Goal: Information Seeking & Learning: Learn about a topic

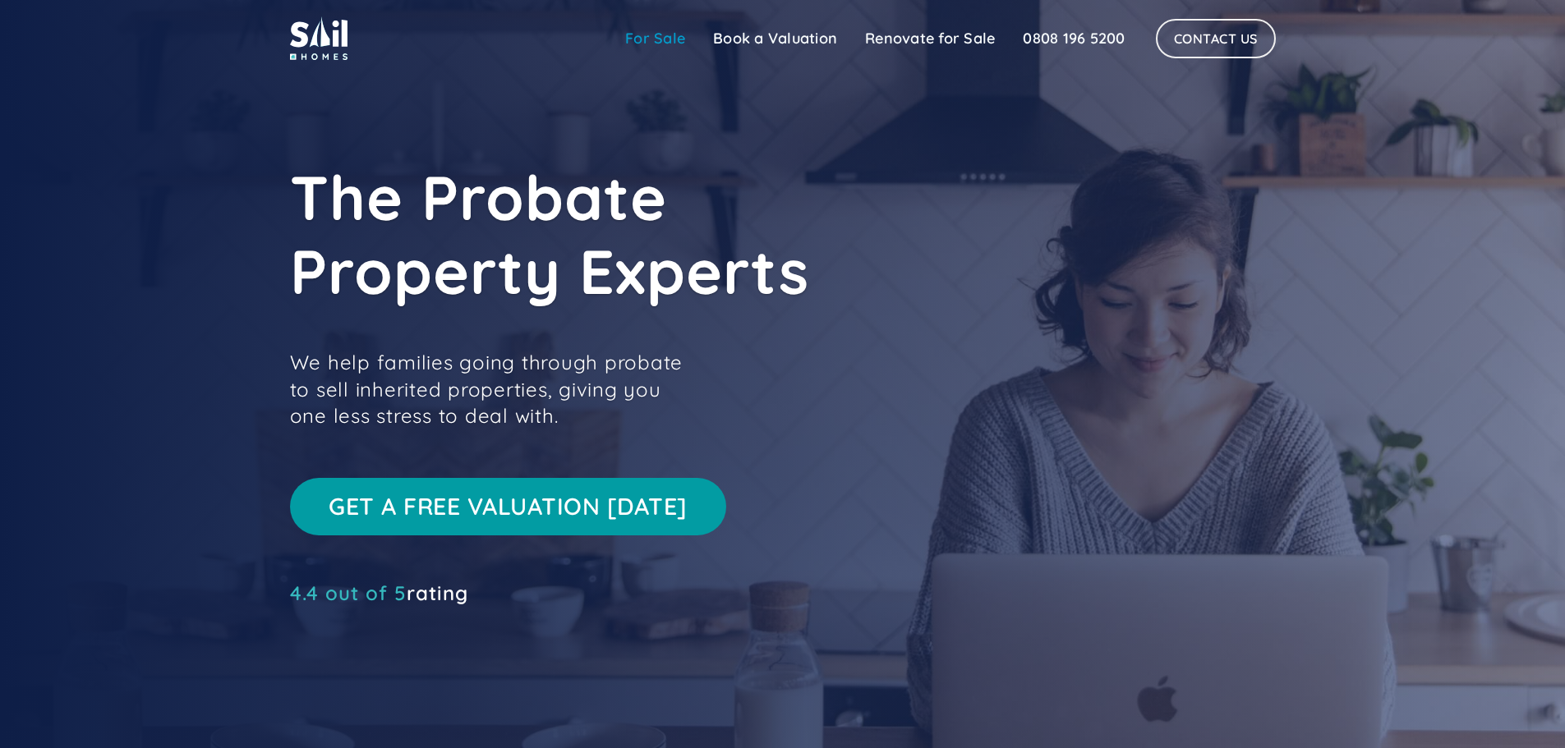
click at [681, 39] on link "For Sale" at bounding box center [655, 38] width 88 height 33
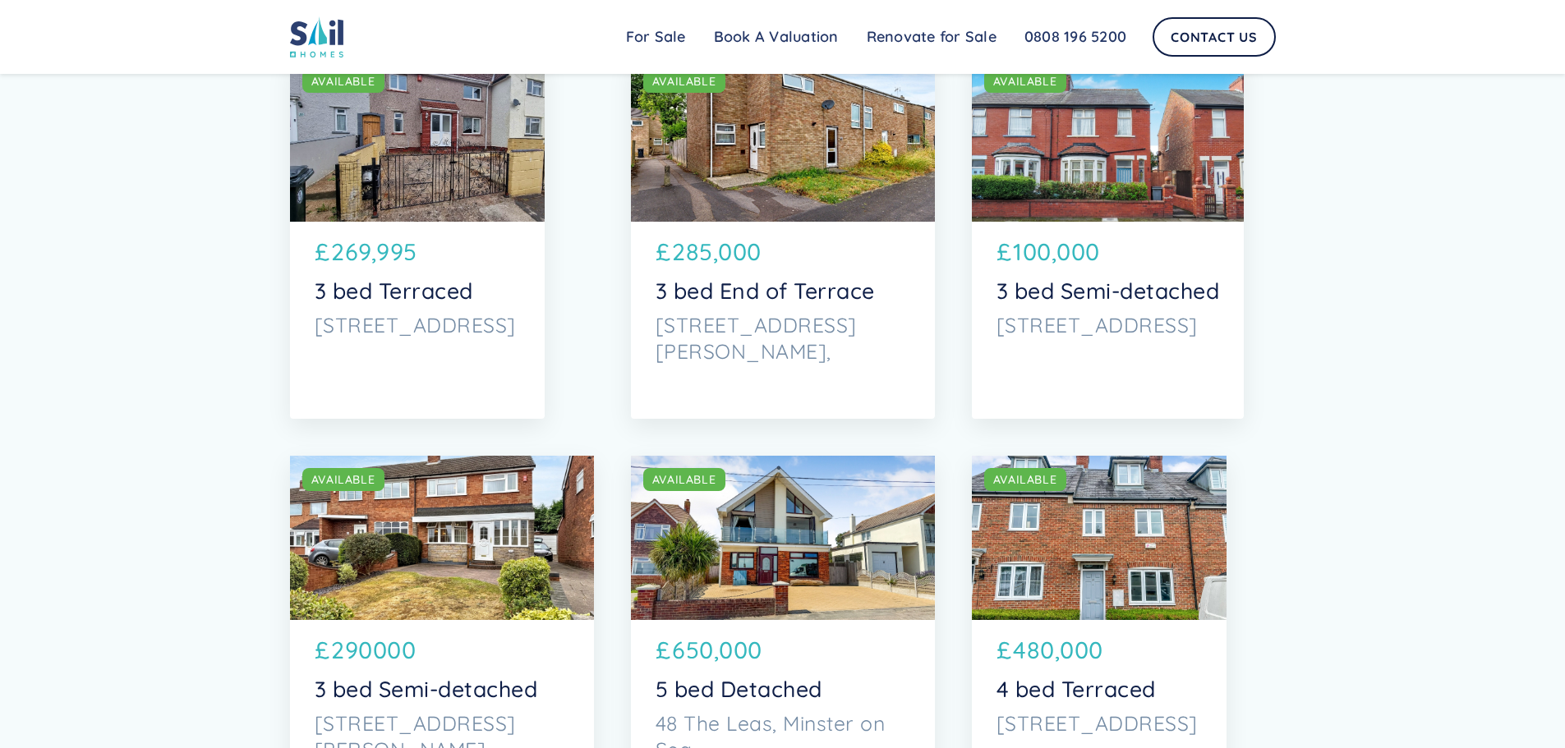
scroll to position [2793, 0]
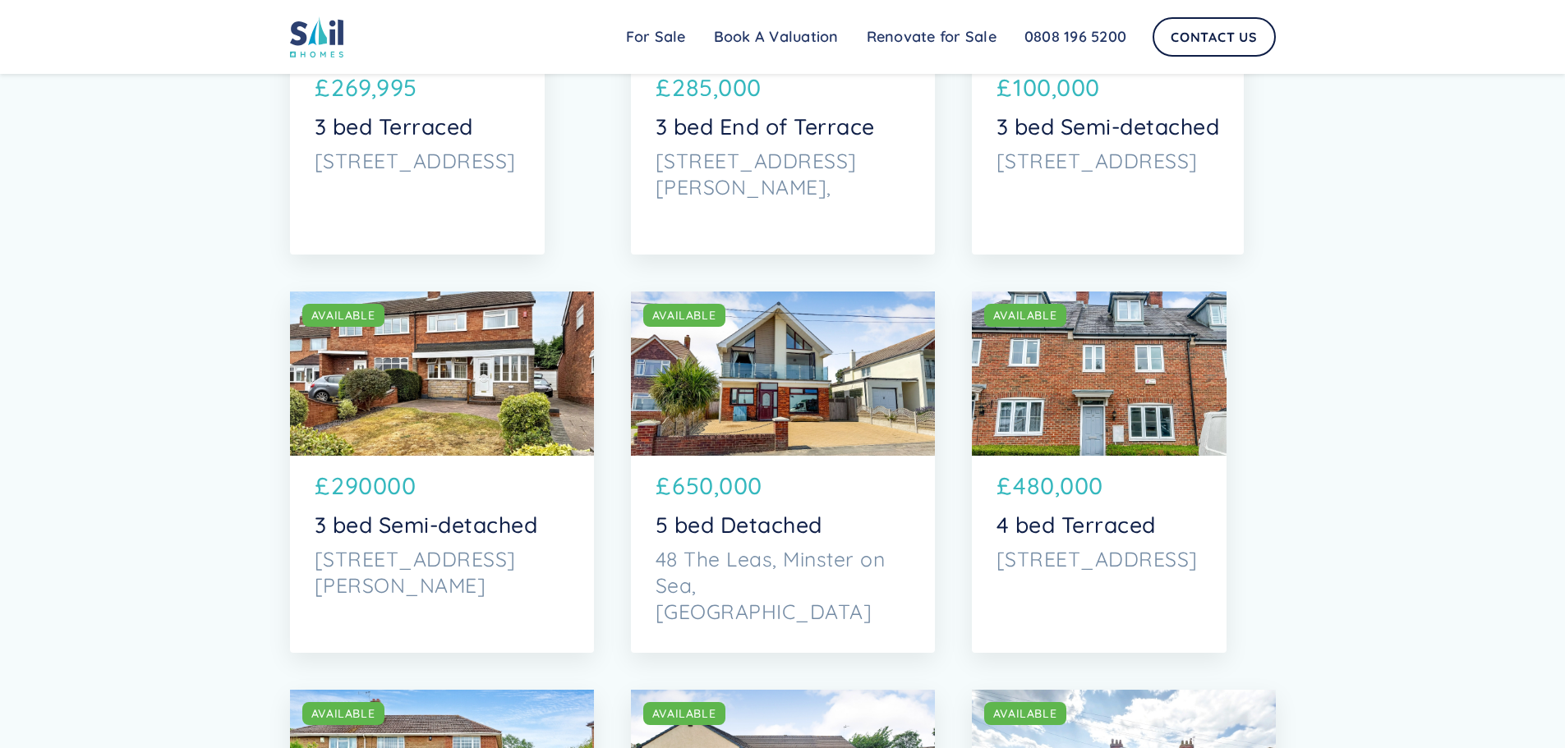
click at [877, 364] on div "SOLD AVAILABLE" at bounding box center [783, 374] width 304 height 164
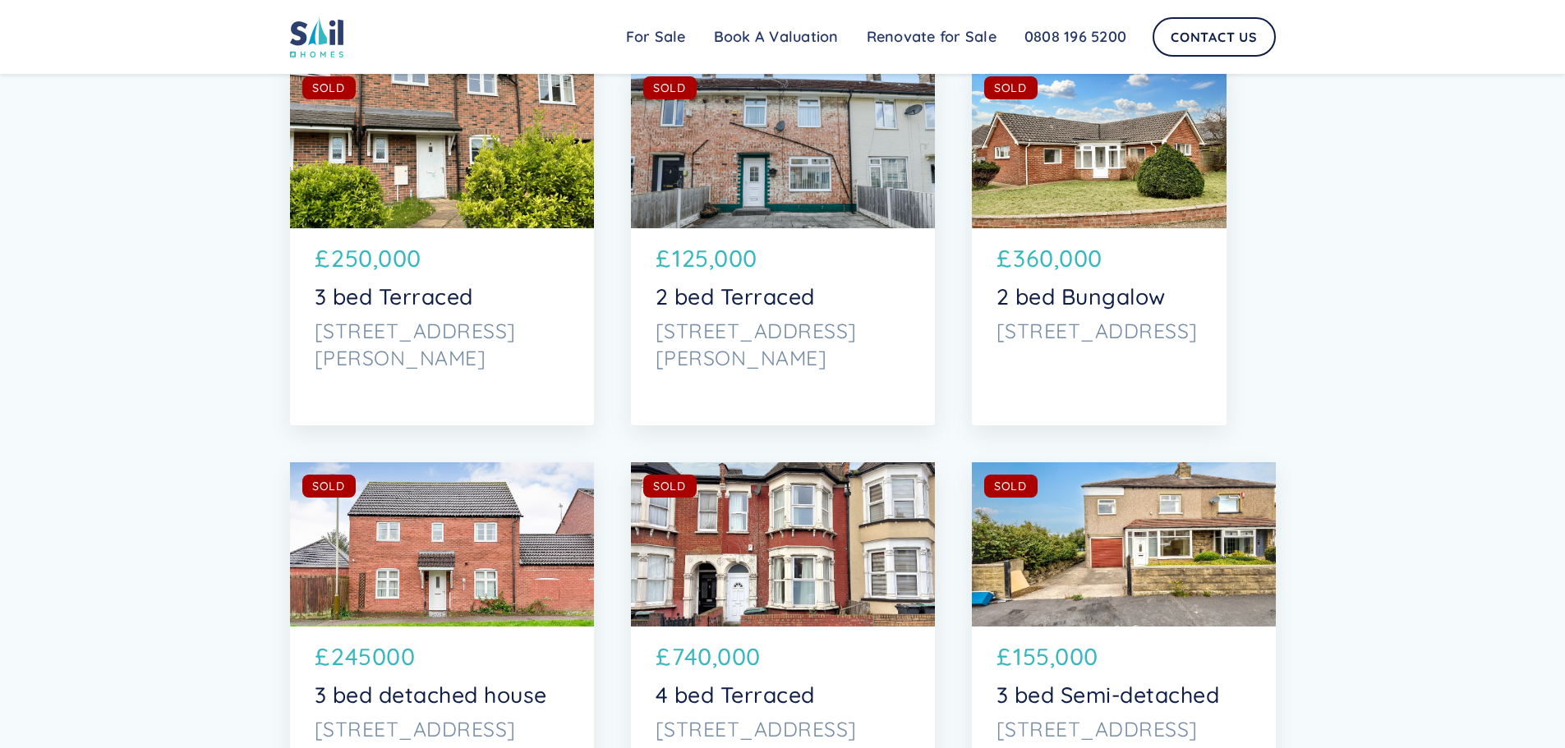
scroll to position [7065, 0]
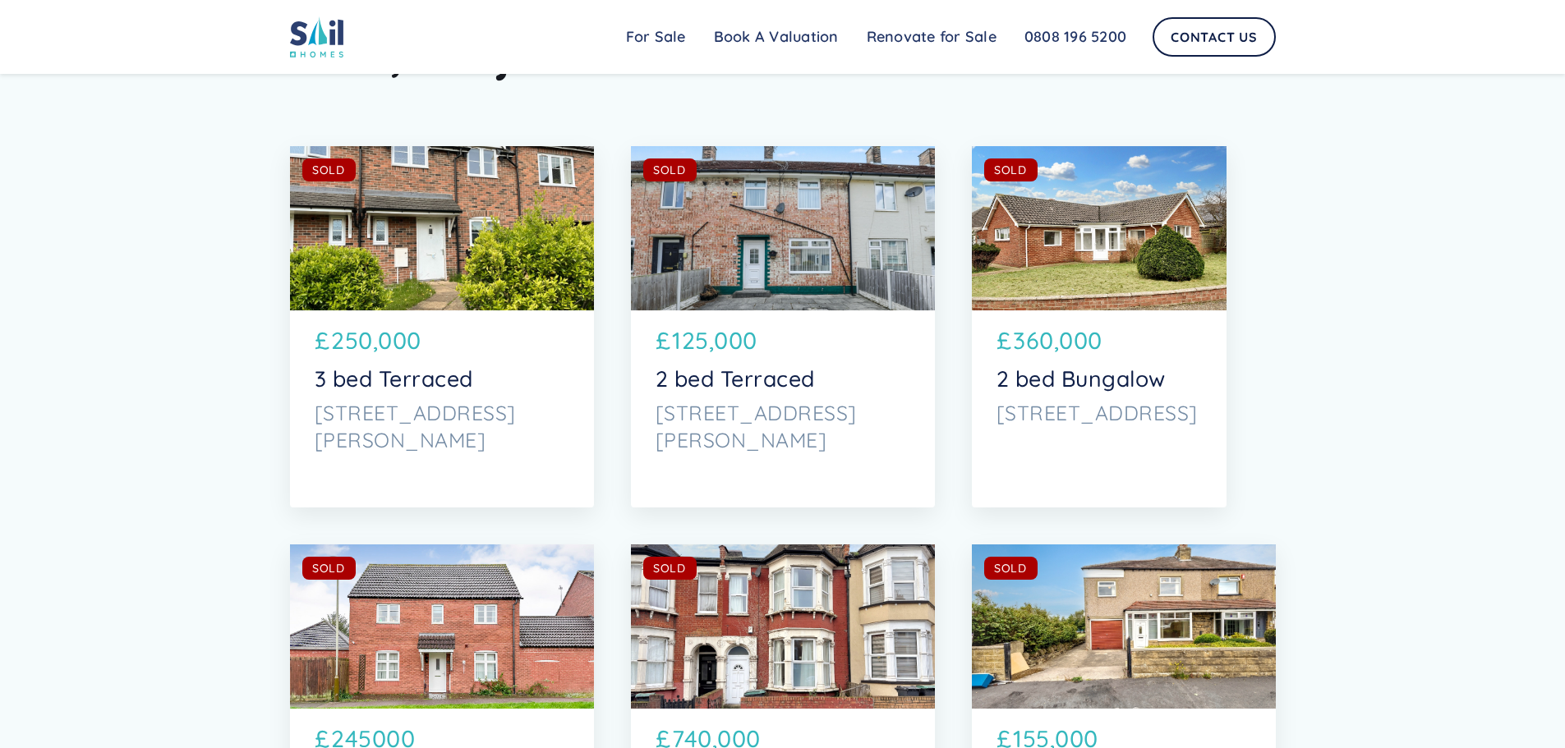
click at [1133, 275] on div "SOLD AVAILABLE" at bounding box center [1099, 228] width 255 height 164
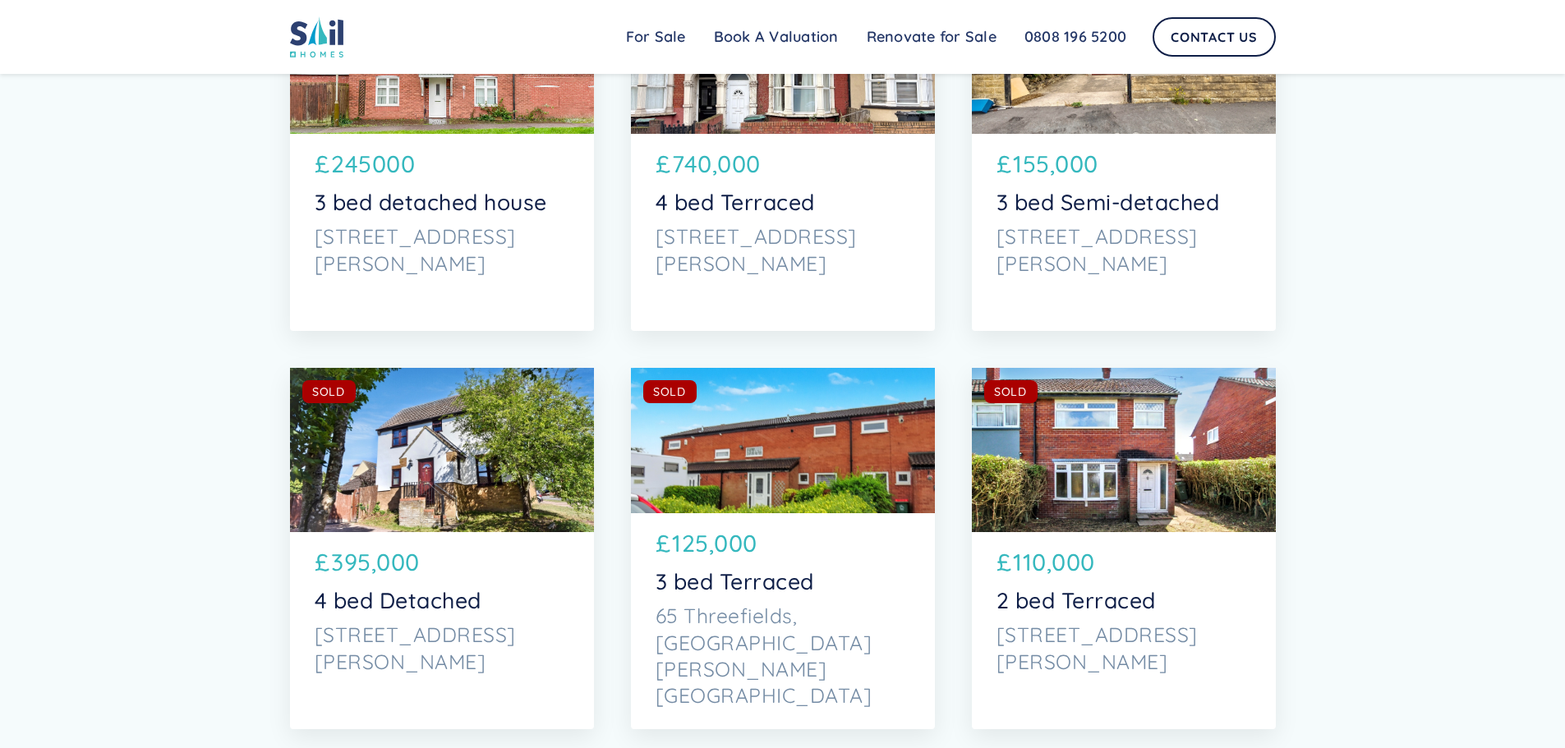
scroll to position [7804, 0]
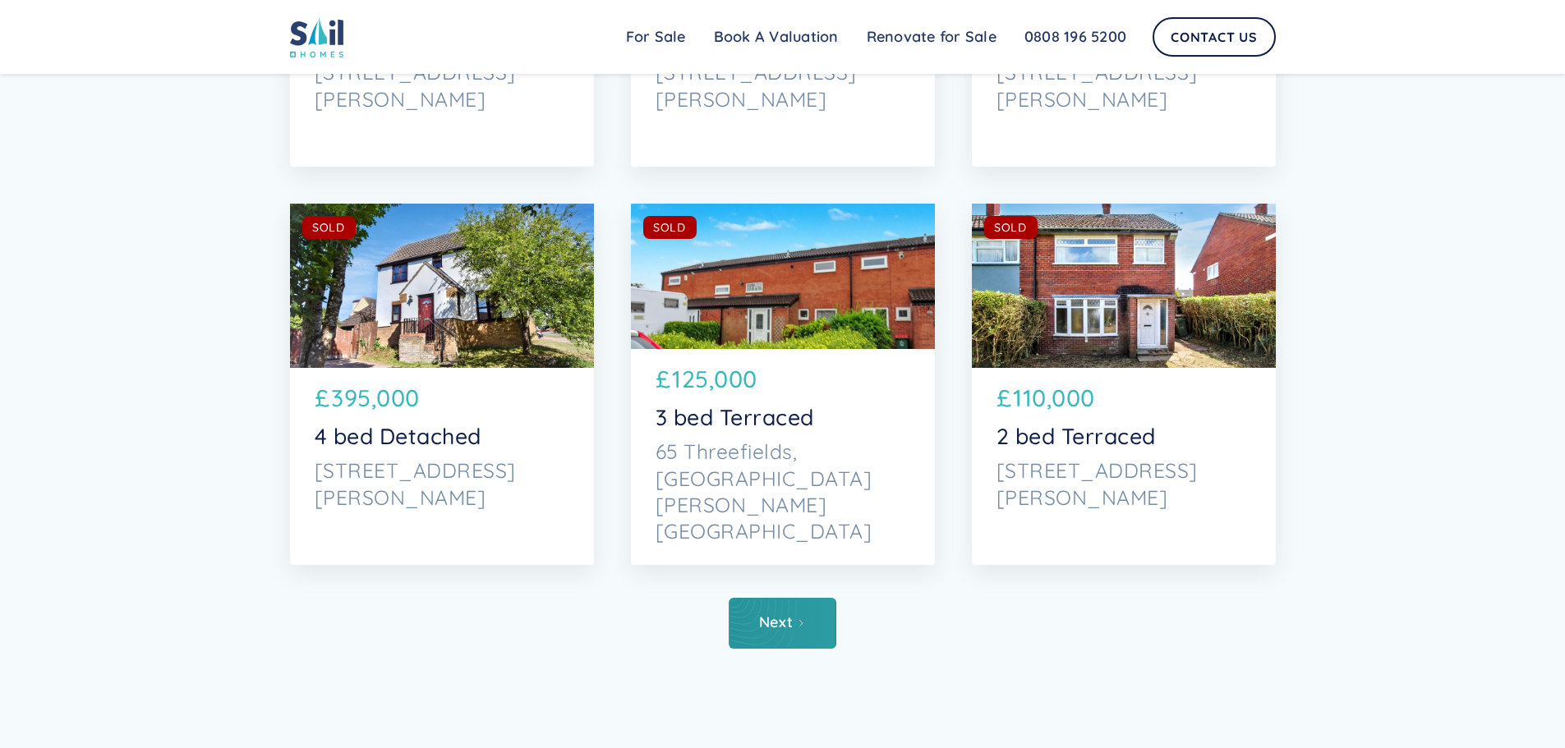
click at [781, 628] on div "Next" at bounding box center [776, 622] width 34 height 16
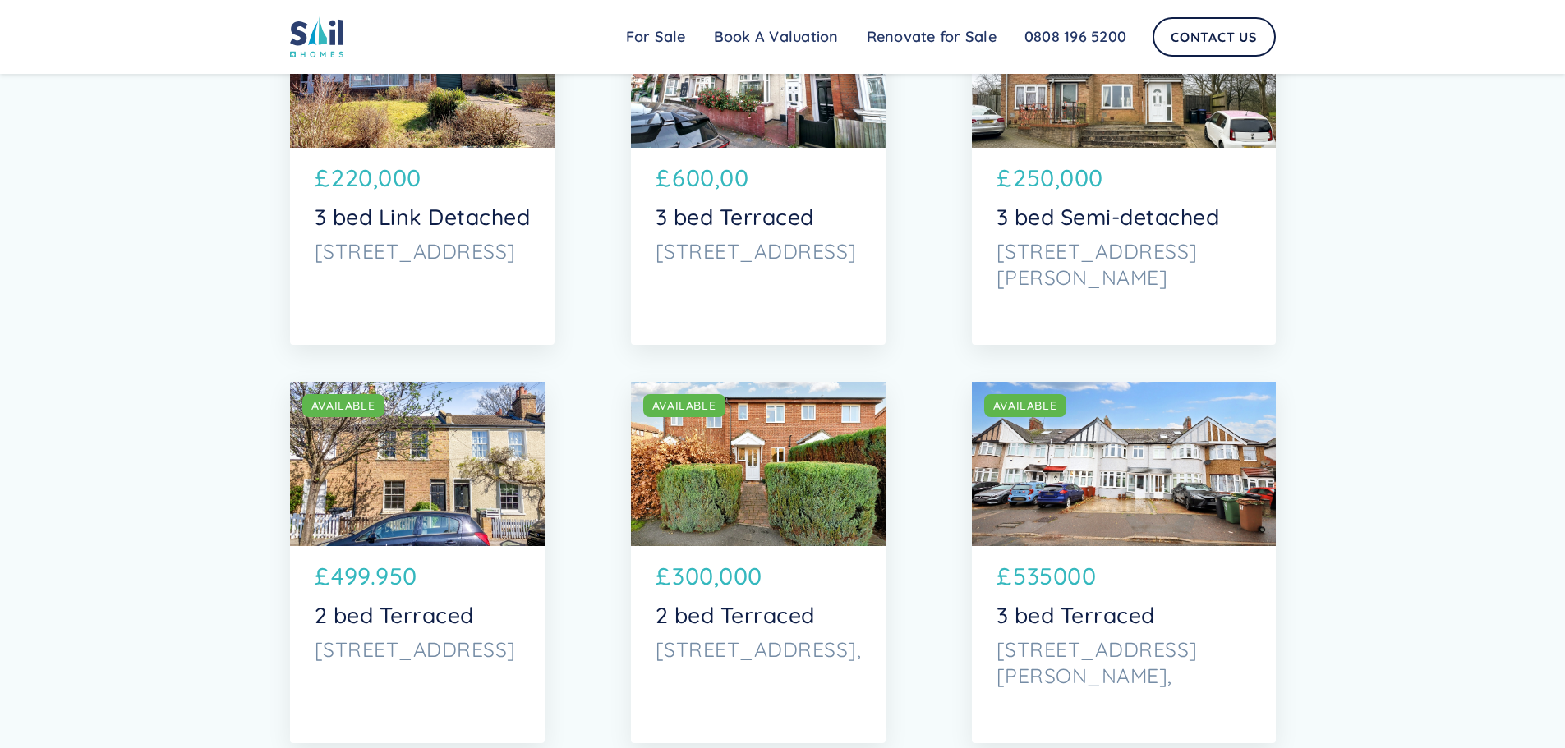
scroll to position [5340, 0]
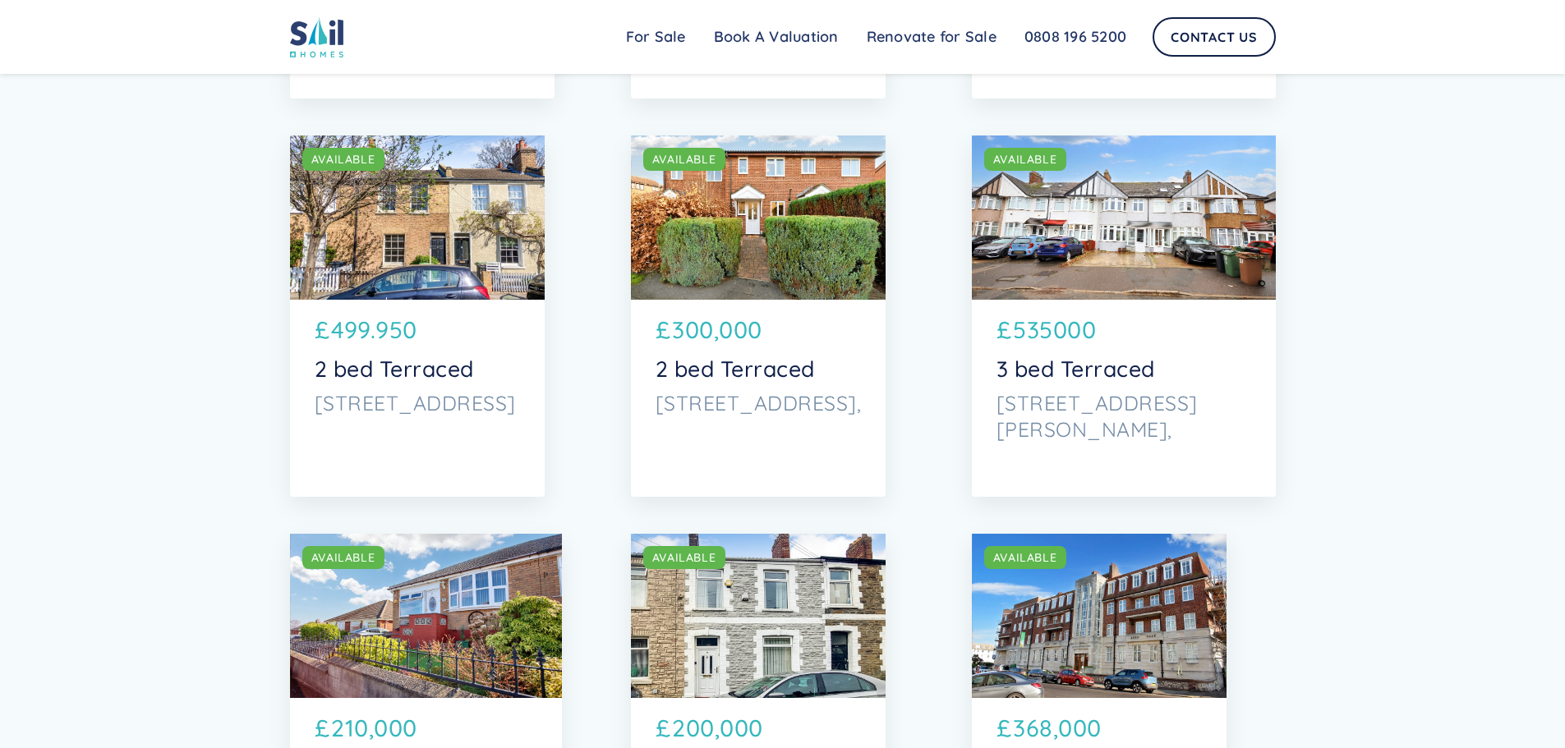
click at [416, 266] on div "SOLD AVAILABLE" at bounding box center [417, 218] width 255 height 164
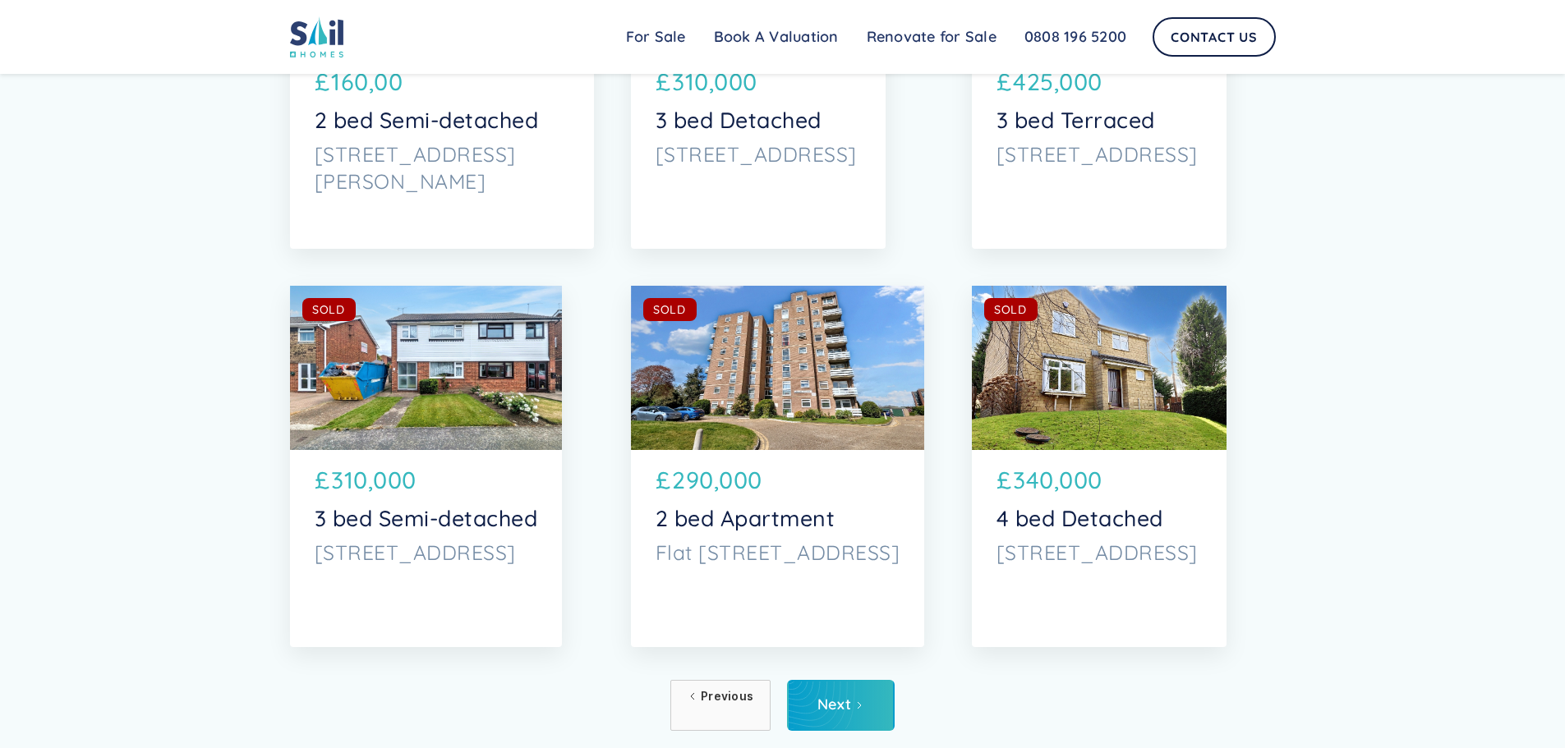
scroll to position [7887, 0]
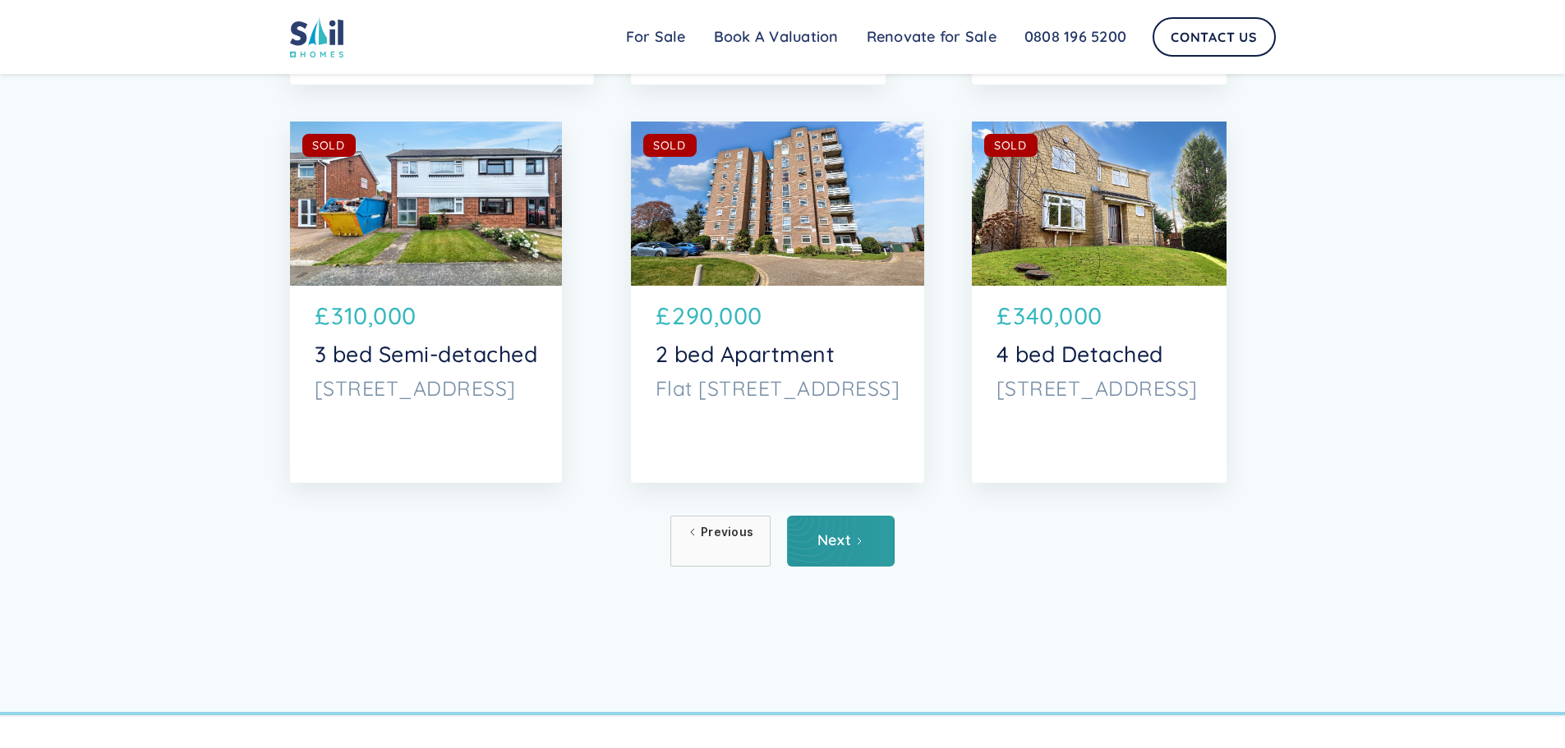
click at [840, 549] on div "Next" at bounding box center [834, 540] width 34 height 16
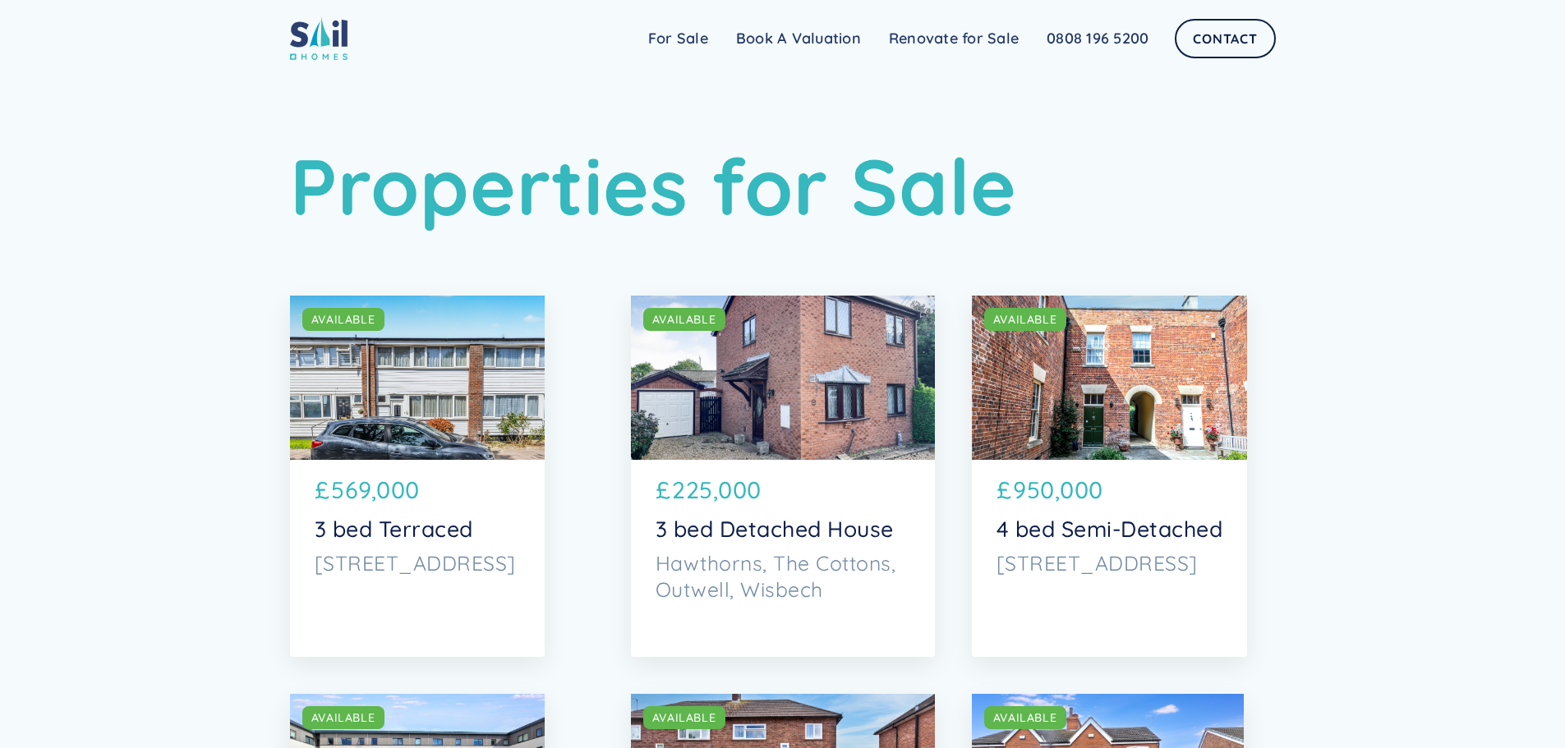
scroll to position [246, 0]
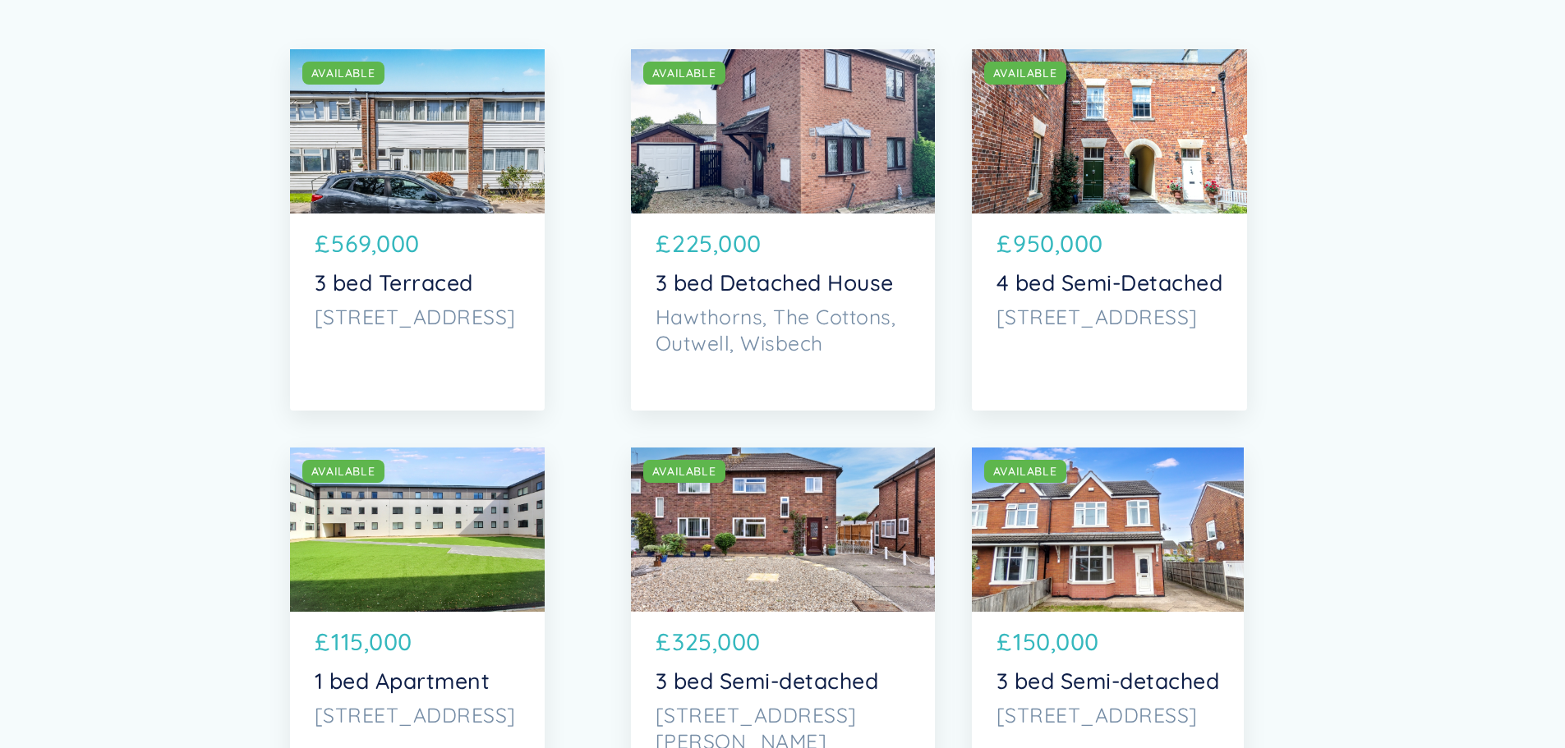
click at [1118, 201] on div "SOLD AVAILABLE" at bounding box center [1110, 131] width 276 height 164
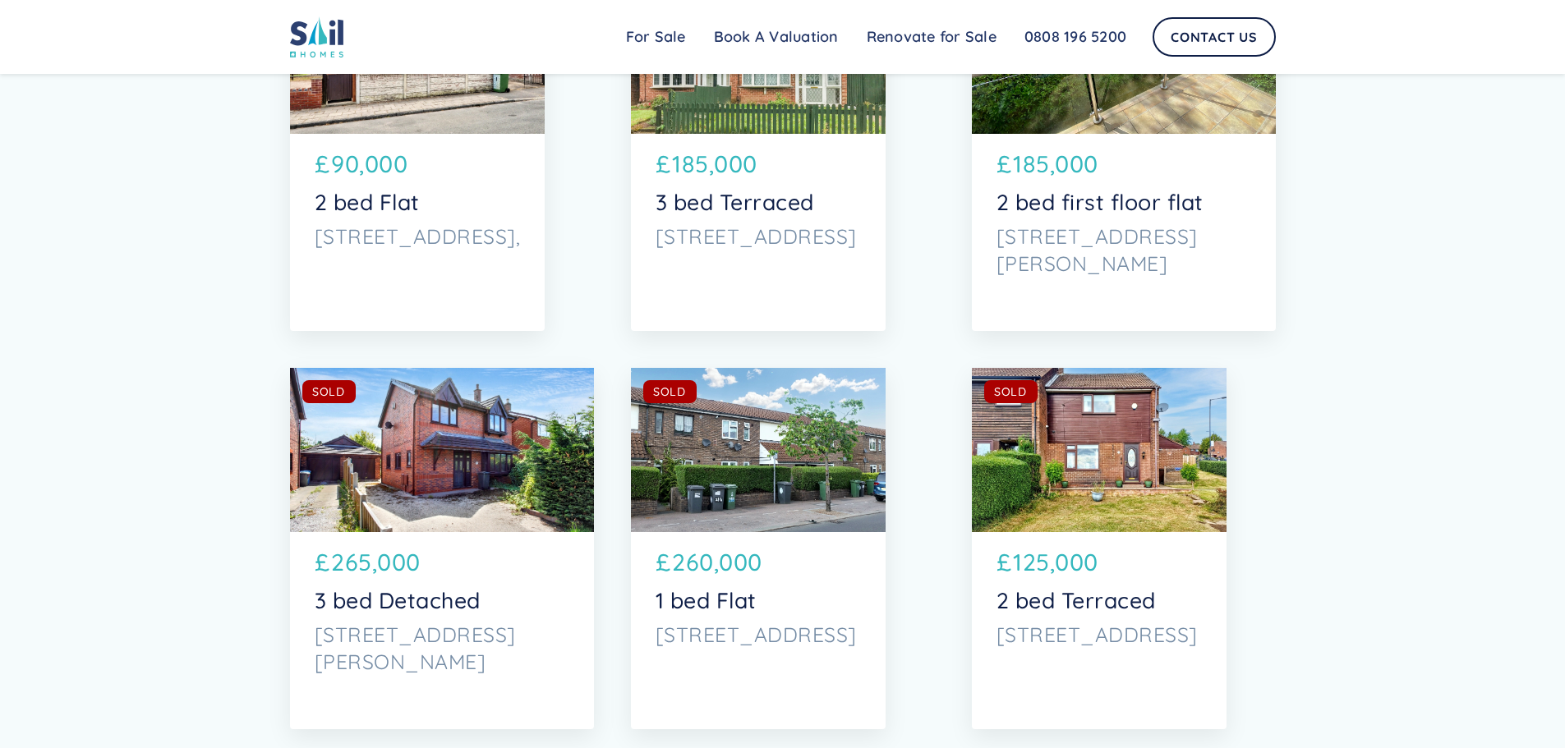
scroll to position [7887, 0]
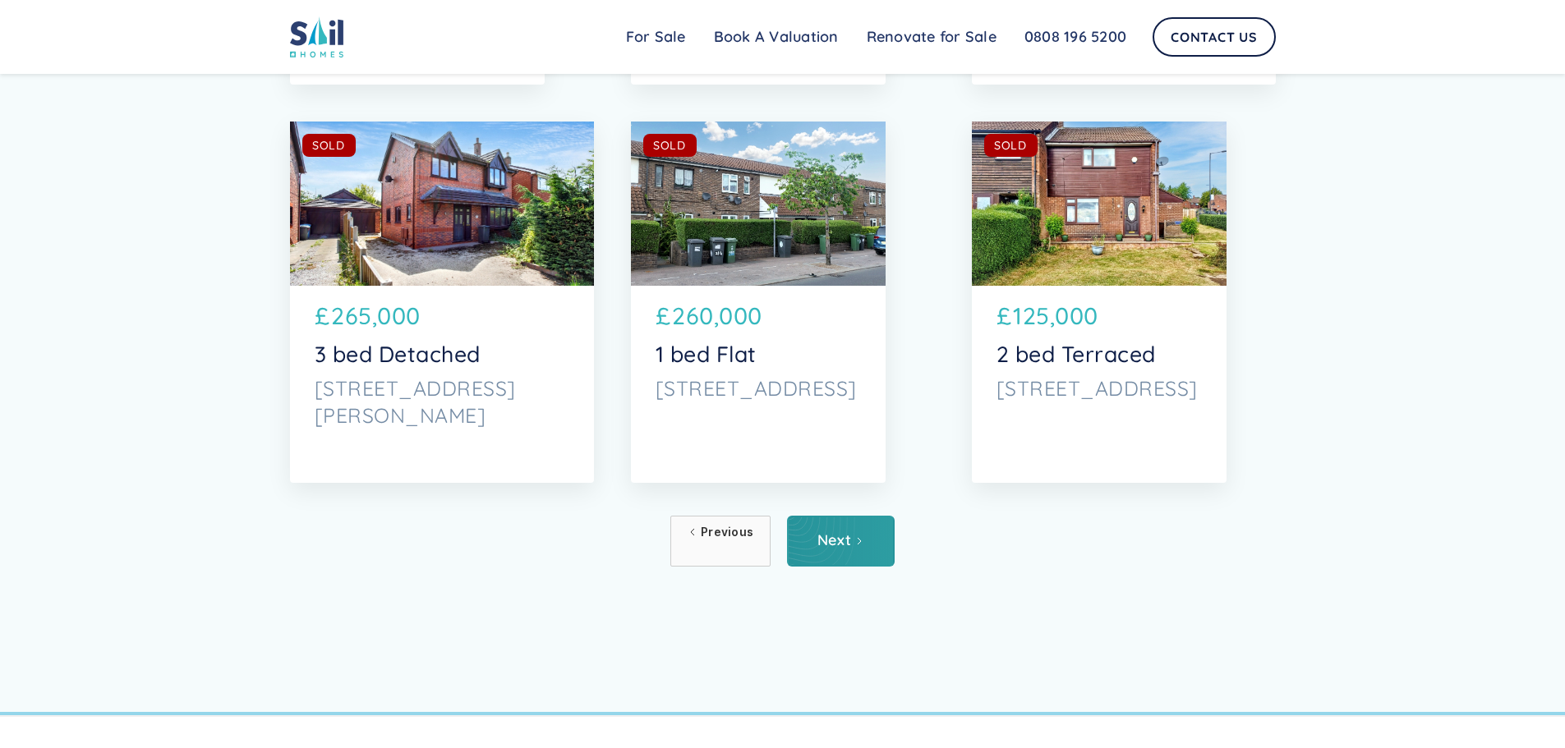
click at [836, 549] on div "Next" at bounding box center [834, 540] width 34 height 16
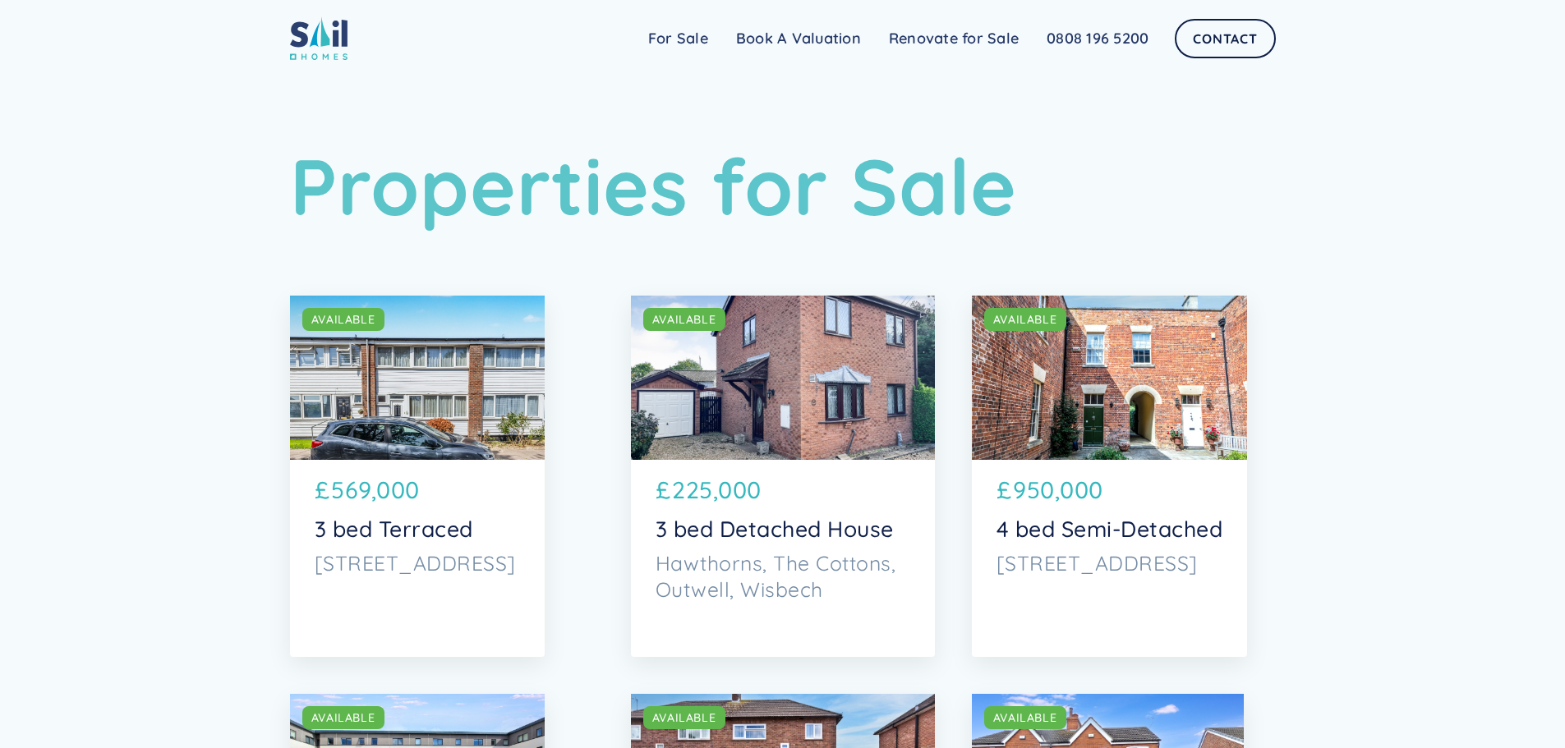
scroll to position [246, 0]
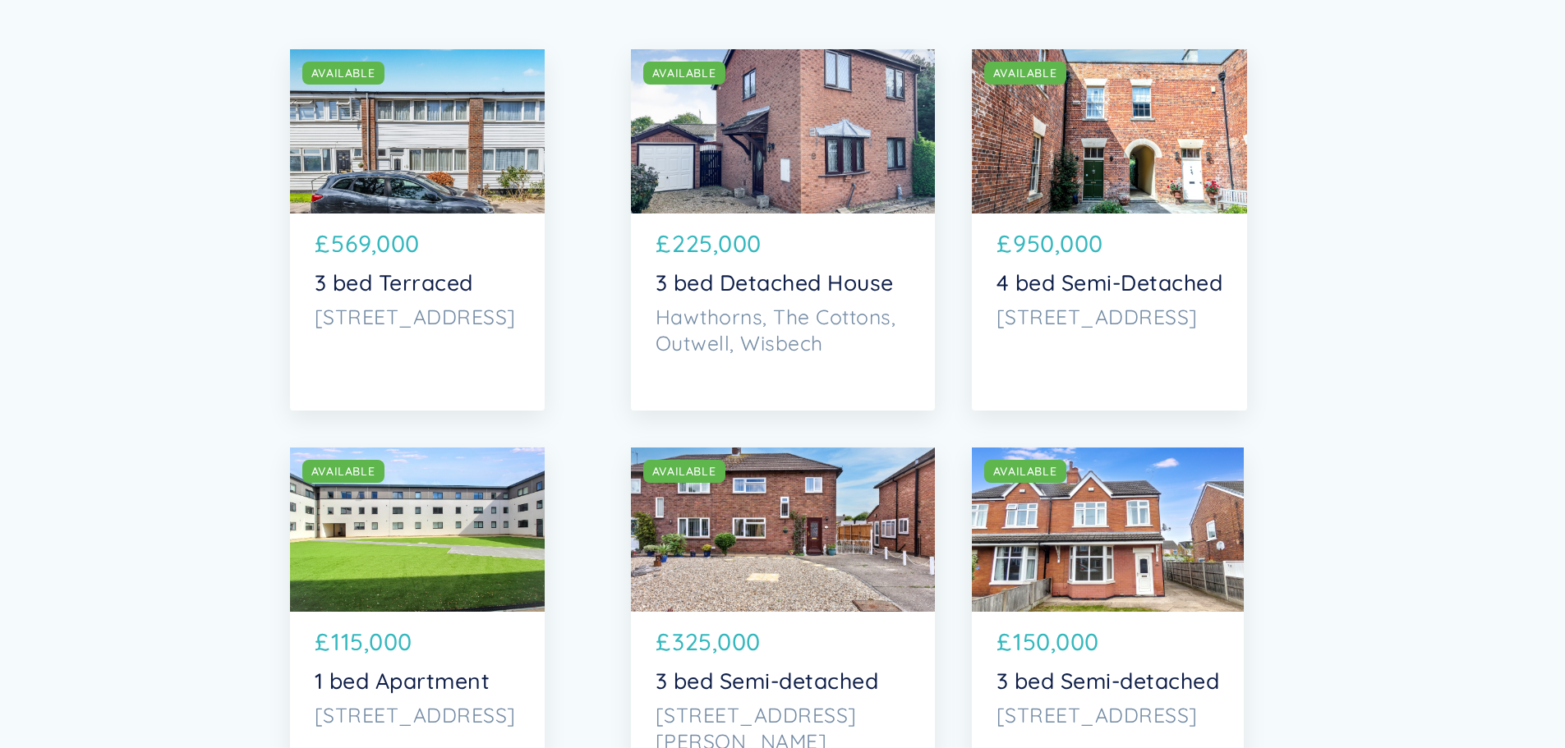
click at [533, 381] on div "SOLD AVAILABLE SOLD AVAILABLE £ 569,000 3 bed Terraced [STREET_ADDRESS]" at bounding box center [417, 229] width 255 height 361
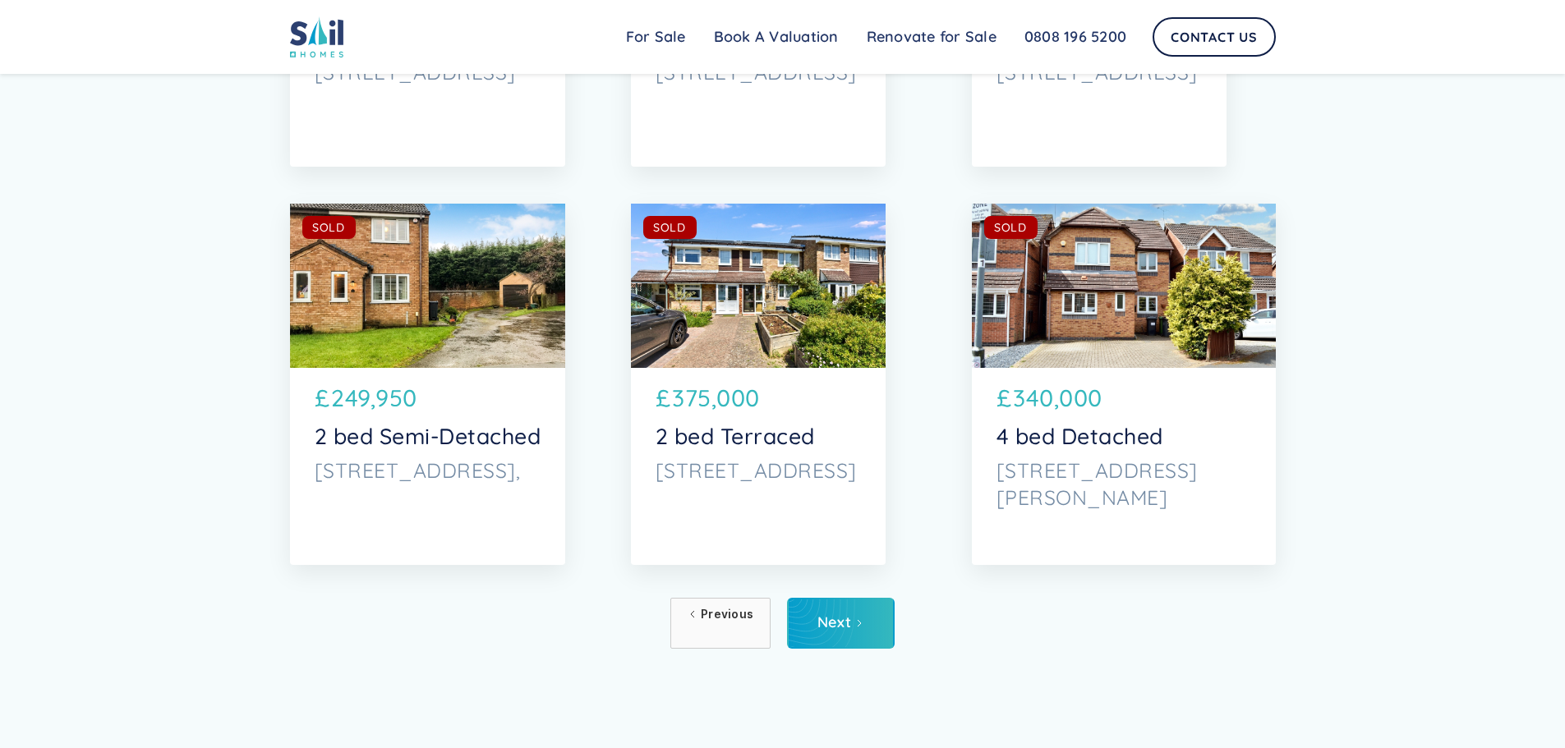
scroll to position [7969, 0]
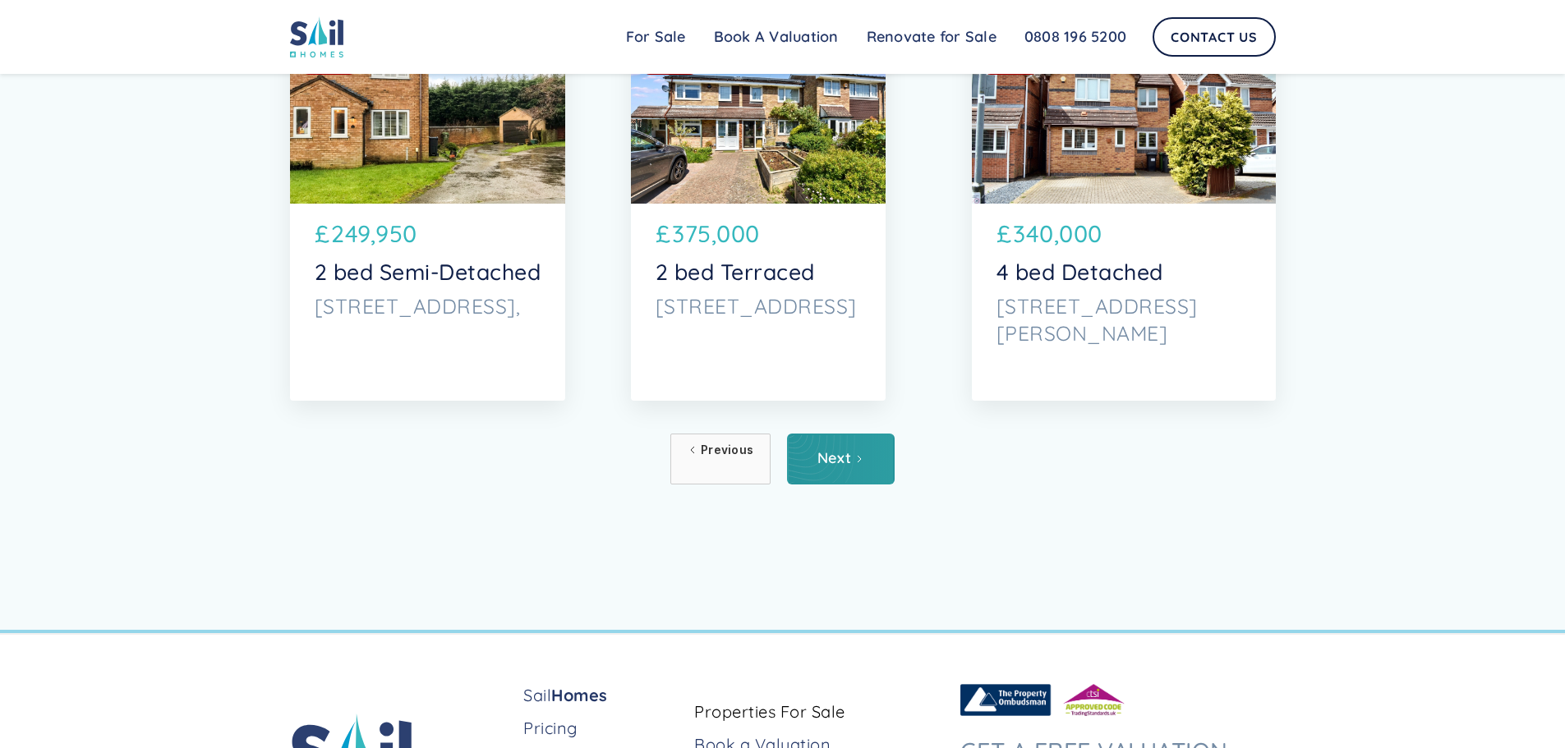
click at [831, 467] on div "Next" at bounding box center [834, 458] width 34 height 16
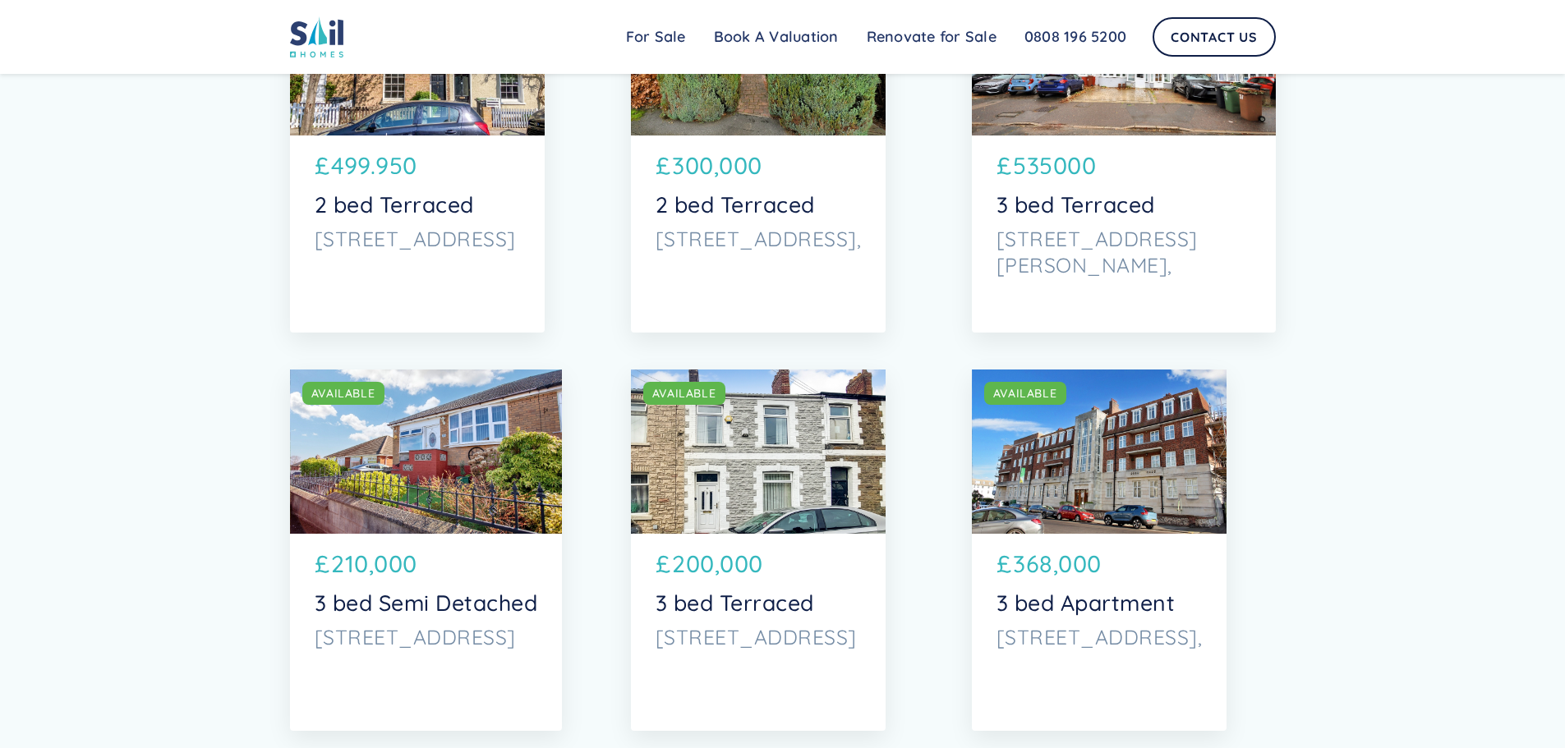
scroll to position [5422, 0]
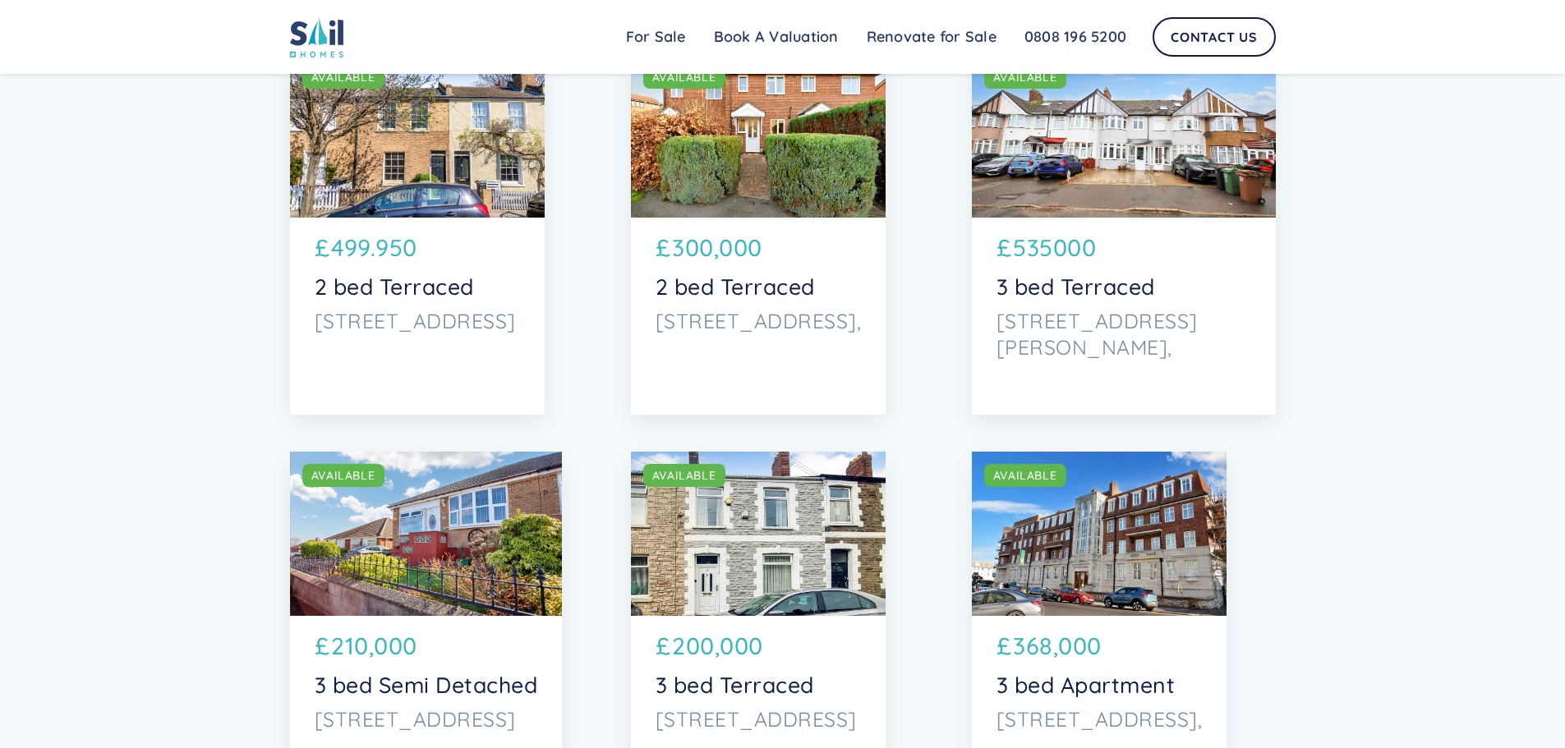
click at [1079, 174] on div "SOLD AVAILABLE" at bounding box center [1124, 135] width 304 height 164
